Goal: Navigation & Orientation: Find specific page/section

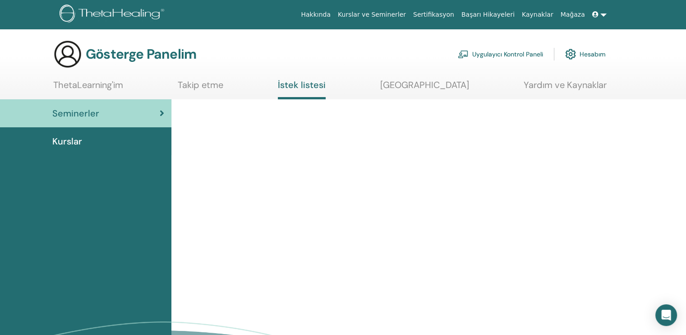
click at [590, 54] on font "Hesabım" at bounding box center [592, 55] width 26 height 8
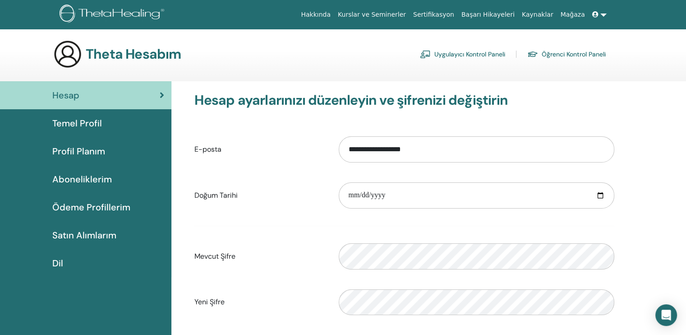
click at [449, 12] on font "Sertifikasyon" at bounding box center [433, 14] width 41 height 7
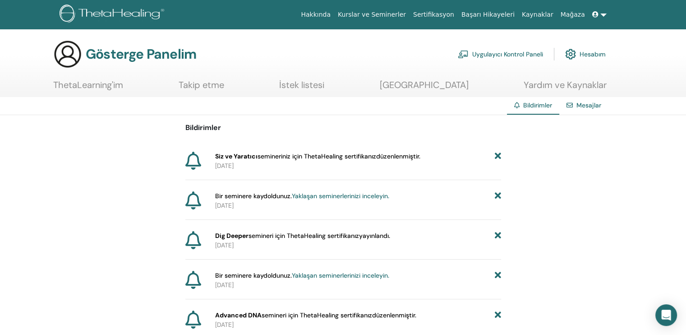
click at [449, 14] on font "Sertifikasyon" at bounding box center [433, 14] width 41 height 7
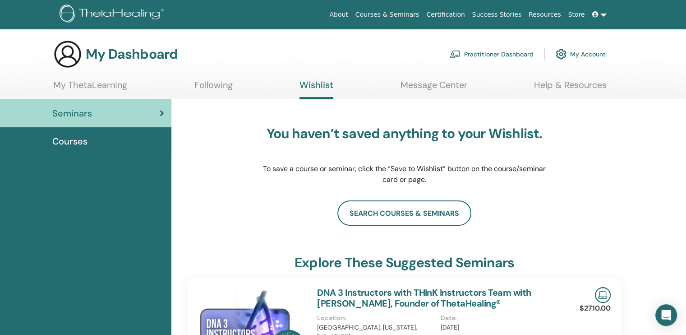
click at [96, 116] on div "Seminars" at bounding box center [85, 113] width 157 height 14
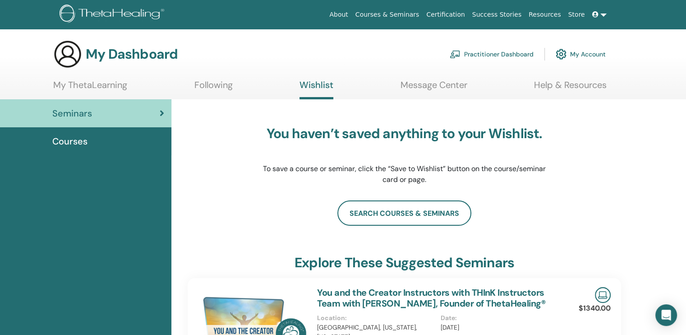
click at [83, 143] on span "Courses" at bounding box center [69, 141] width 35 height 14
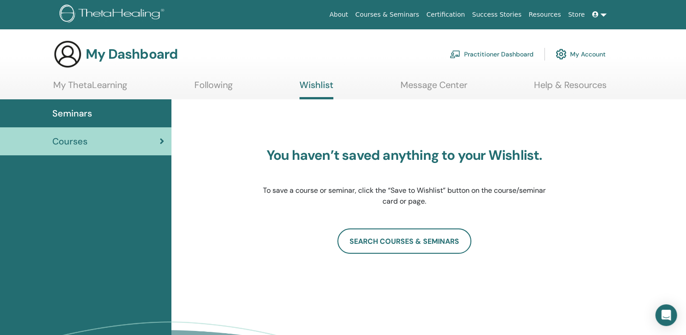
click at [602, 16] on link at bounding box center [599, 14] width 22 height 17
